Goal: Transaction & Acquisition: Purchase product/service

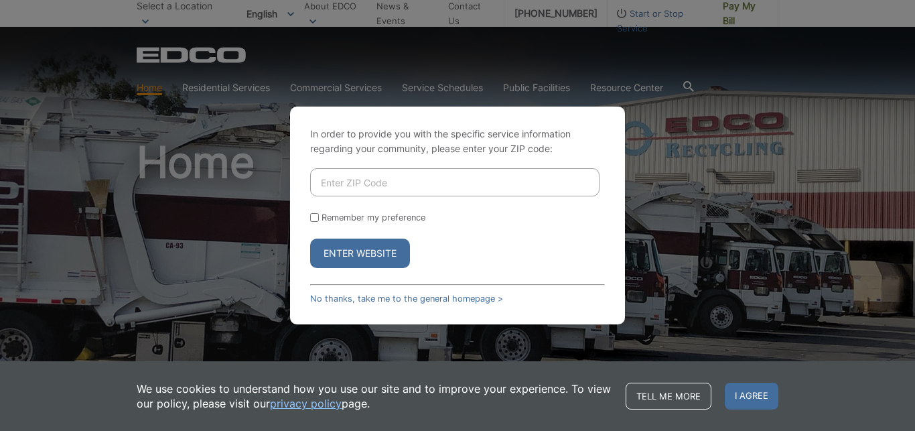
click at [359, 185] on input "Enter ZIP Code" at bounding box center [454, 182] width 289 height 28
type input "91906"
click at [315, 216] on input "Remember my preference" at bounding box center [314, 217] width 9 height 9
checkbox input "true"
click at [338, 247] on button "Enter Website" at bounding box center [360, 253] width 100 height 29
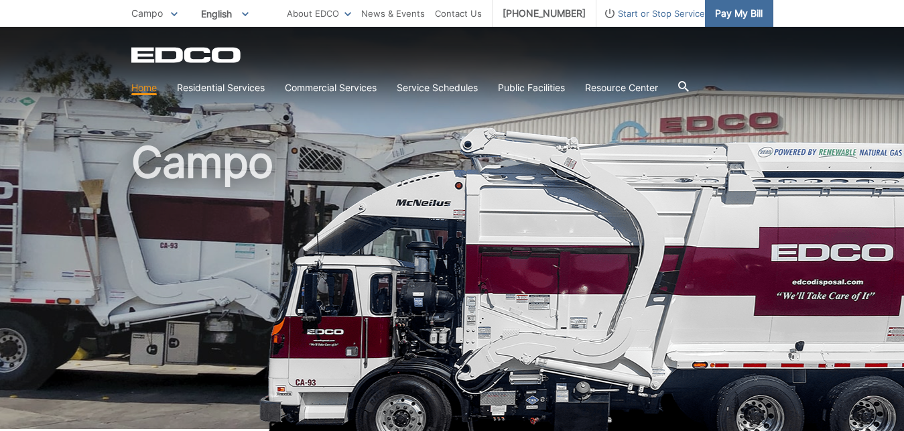
click at [727, 21] on link "Pay My Bill" at bounding box center [739, 13] width 68 height 27
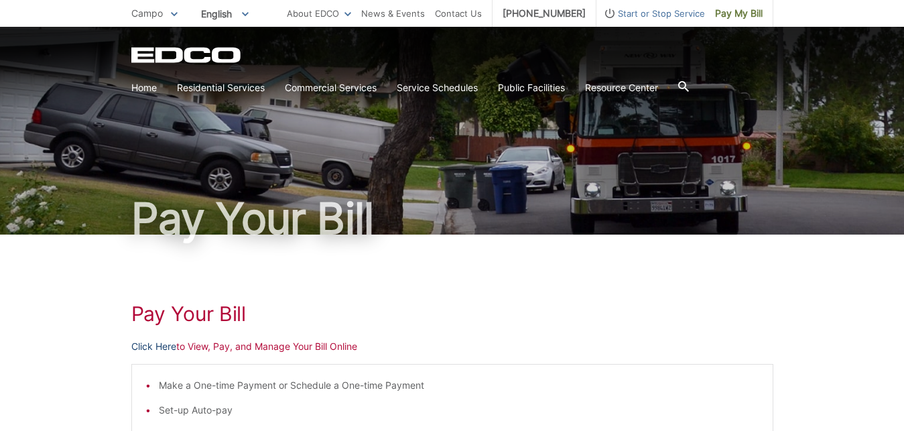
click at [158, 347] on link "Click Here" at bounding box center [153, 346] width 45 height 15
